Goal: Information Seeking & Learning: Find specific page/section

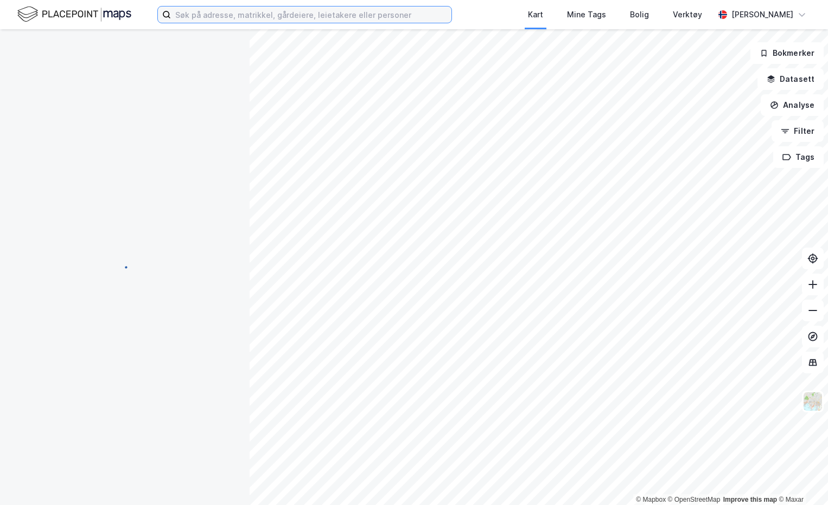
click at [200, 16] on input at bounding box center [311, 15] width 280 height 16
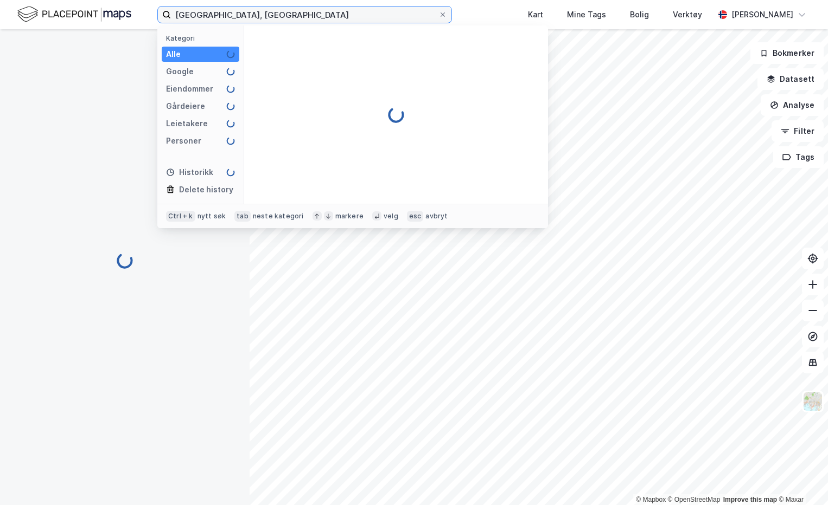
type input "[GEOGRAPHIC_DATA], [GEOGRAPHIC_DATA]"
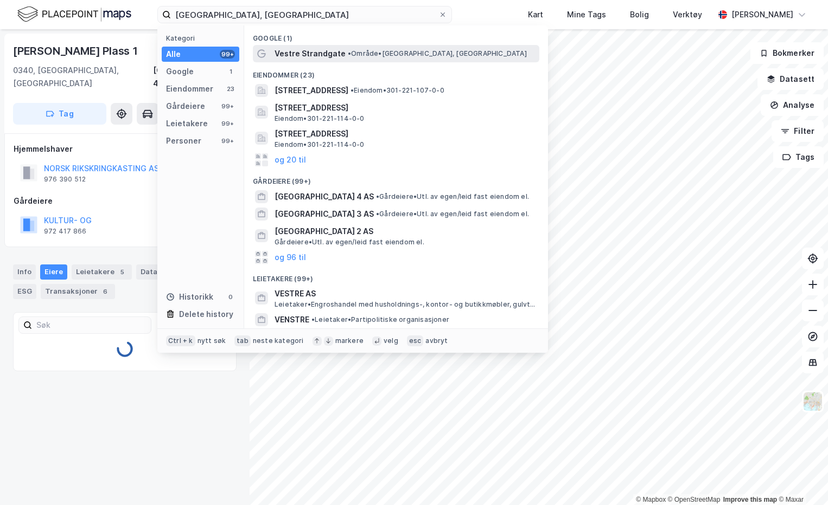
click at [335, 49] on span "Vestre Strandgate" at bounding box center [309, 53] width 71 height 13
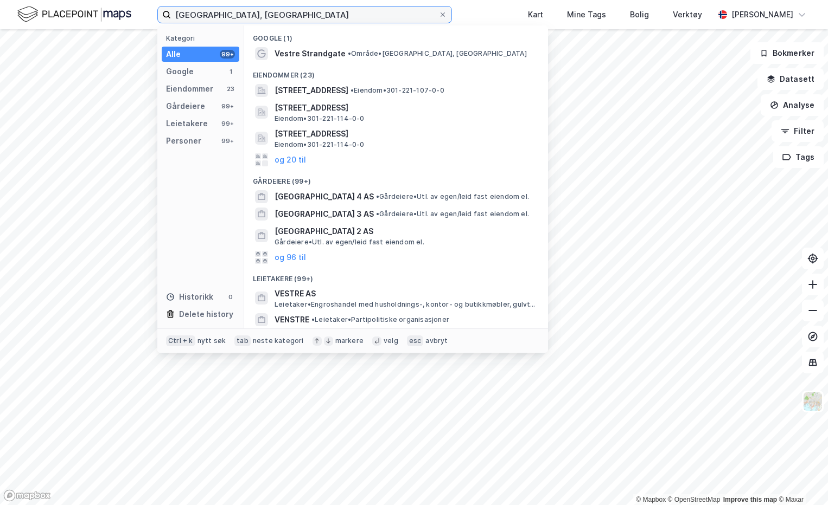
click at [323, 10] on input "[GEOGRAPHIC_DATA], [GEOGRAPHIC_DATA]" at bounding box center [304, 15] width 267 height 16
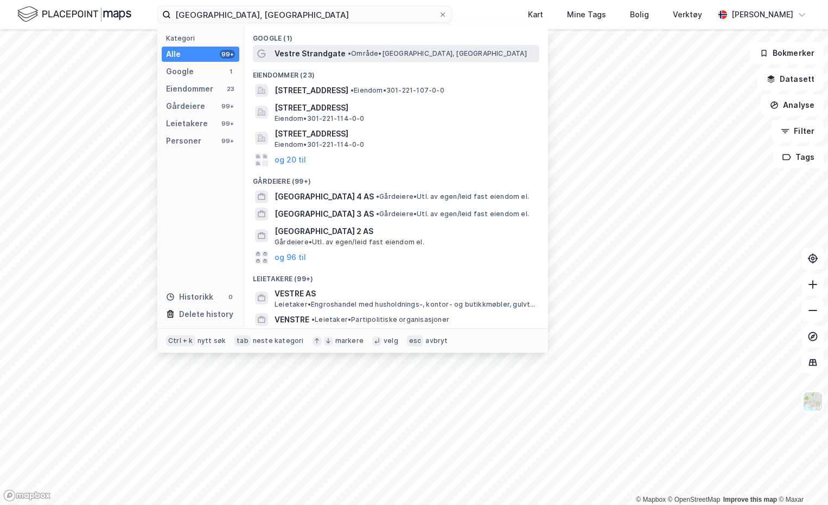
click at [304, 56] on span "Vestre Strandgate" at bounding box center [309, 53] width 71 height 13
